Goal: Task Accomplishment & Management: Use online tool/utility

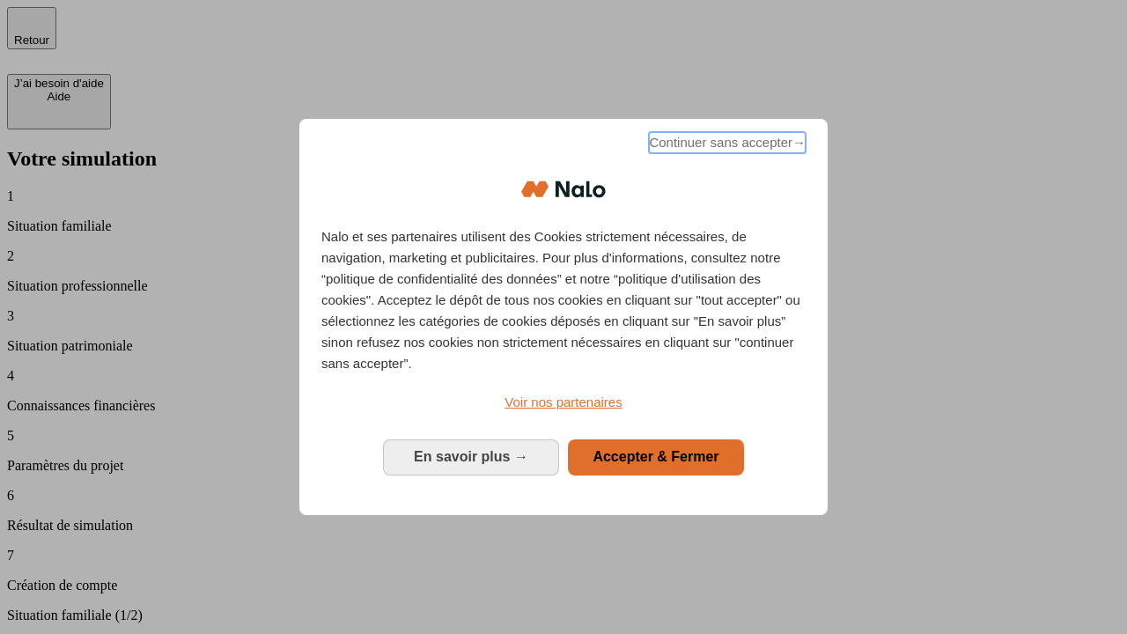
click at [725, 145] on span "Continuer sans accepter →" at bounding box center [727, 142] width 157 height 21
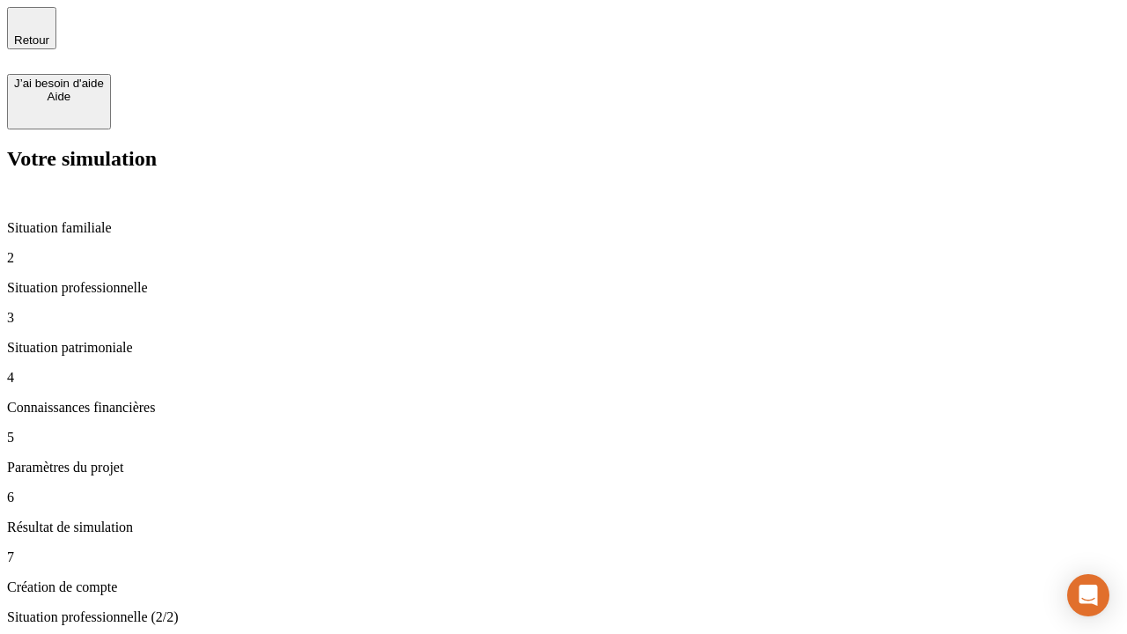
type input "30 000"
type input "1 000"
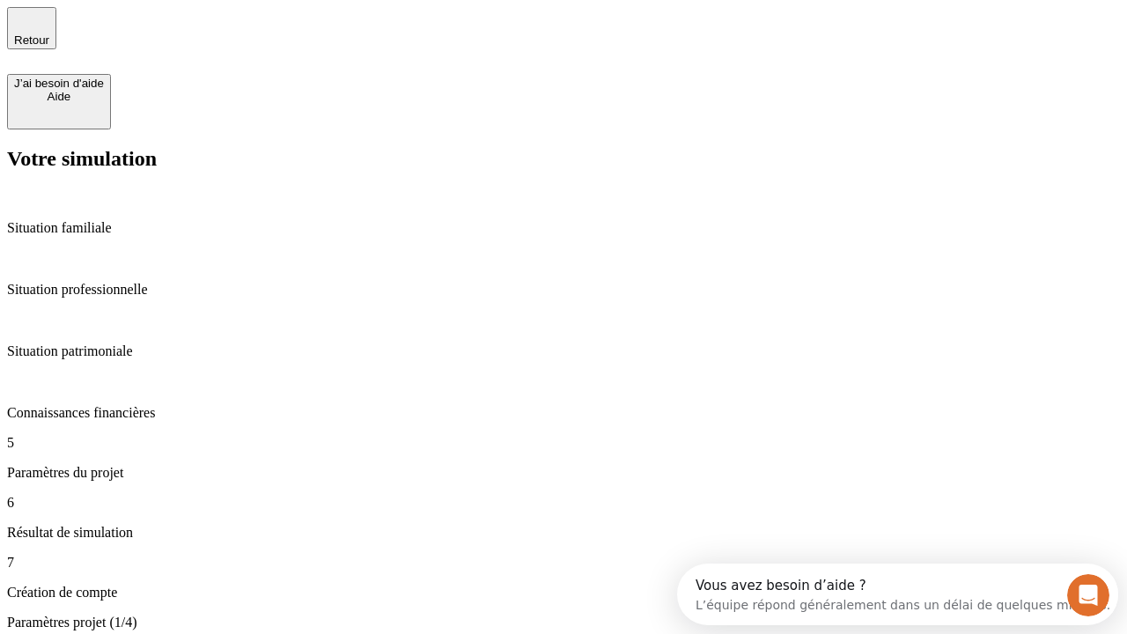
scroll to position [16, 0]
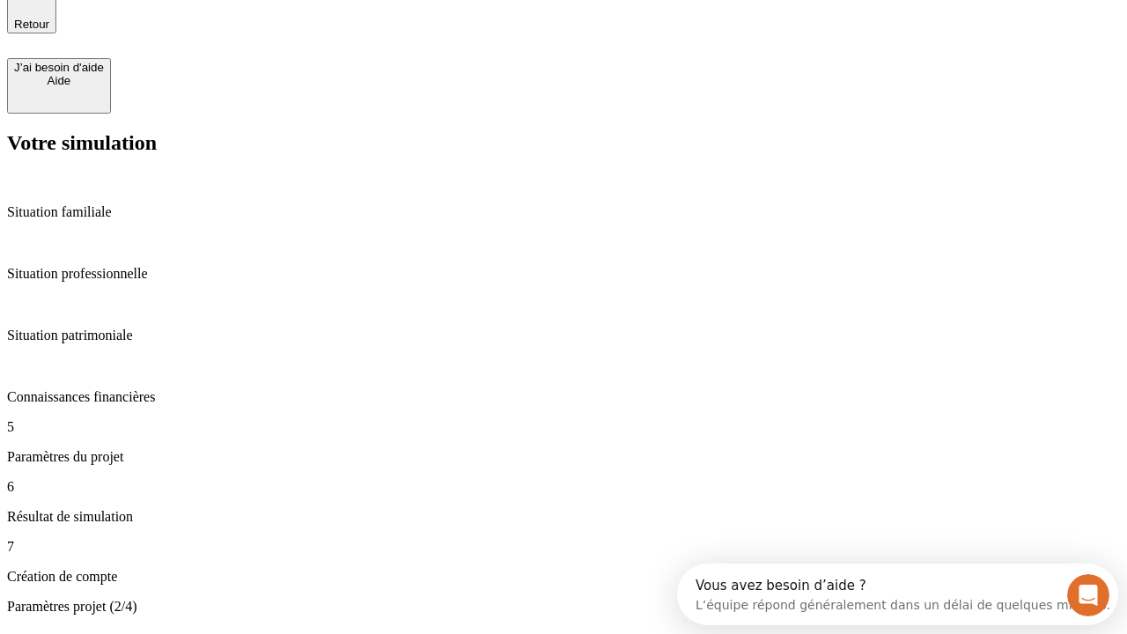
type input "40"
type input "200 000"
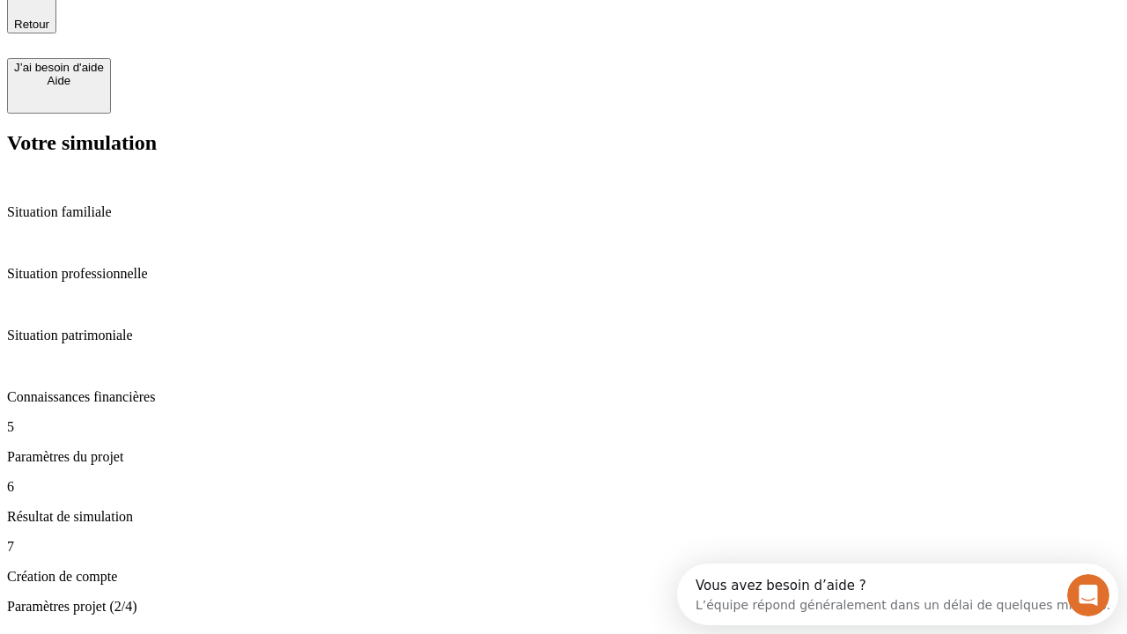
type input "640"
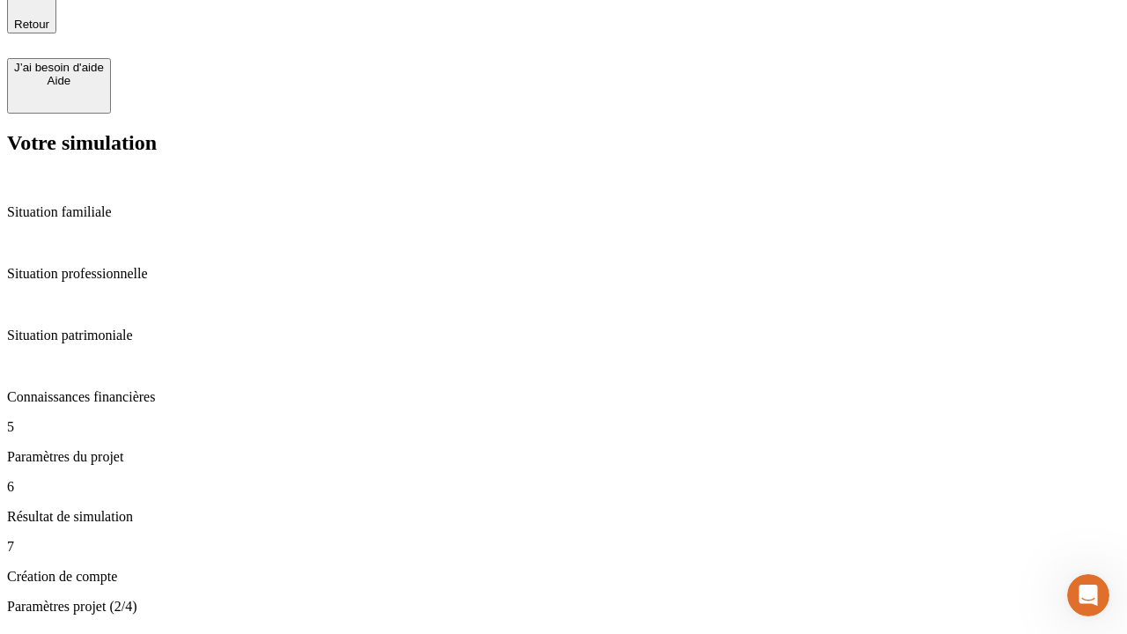
scroll to position [0, 0]
